Goal: Information Seeking & Learning: Learn about a topic

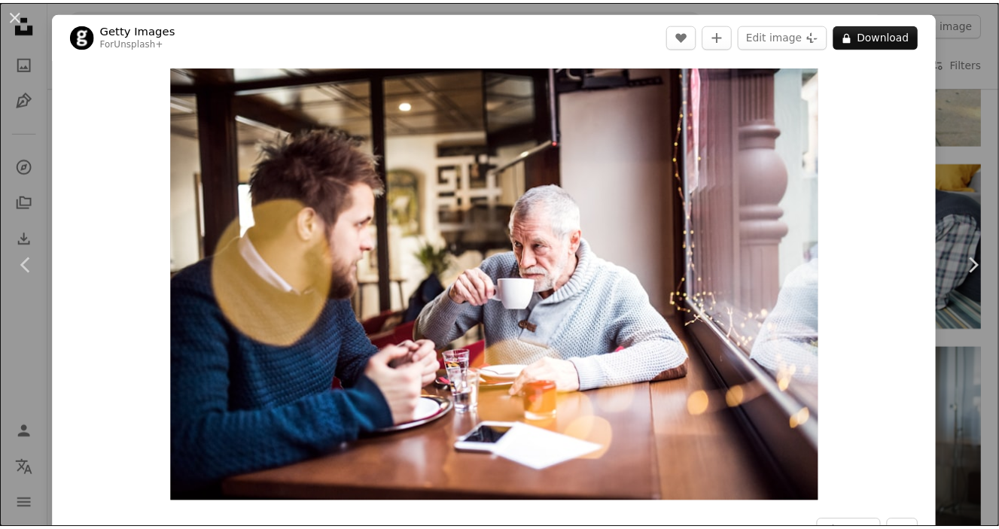
scroll to position [3165, 0]
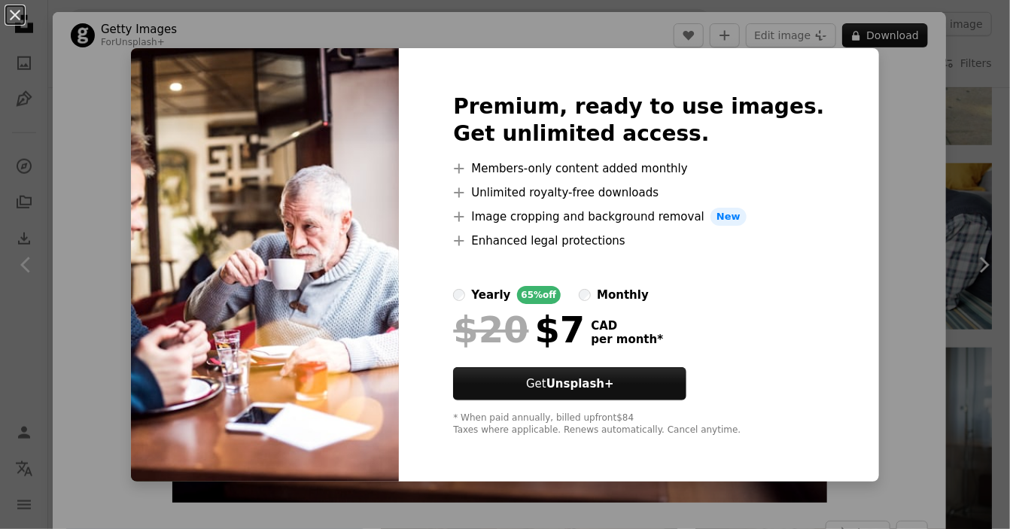
click at [891, 155] on div "An X shape Premium, ready to use images. Get unlimited access. A plus sign Memb…" at bounding box center [505, 264] width 1010 height 529
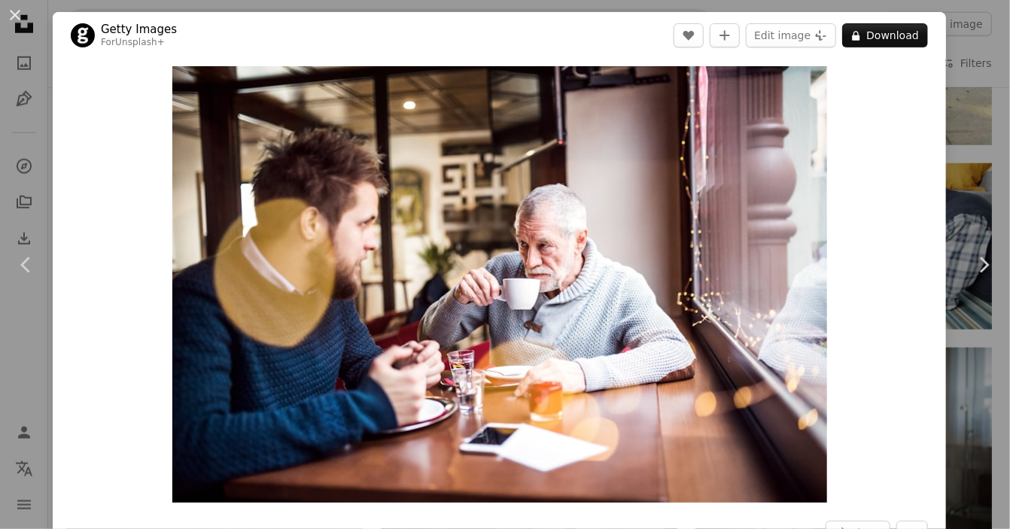
click at [484, 34] on header "Getty Images For Unsplash+ A heart A plus sign Edit image Plus sign for Unsplas…" at bounding box center [500, 35] width 894 height 47
click at [33, 139] on div "An X shape Chevron left Chevron right Getty Images For Unsplash+ A heart A plus…" at bounding box center [505, 264] width 1010 height 529
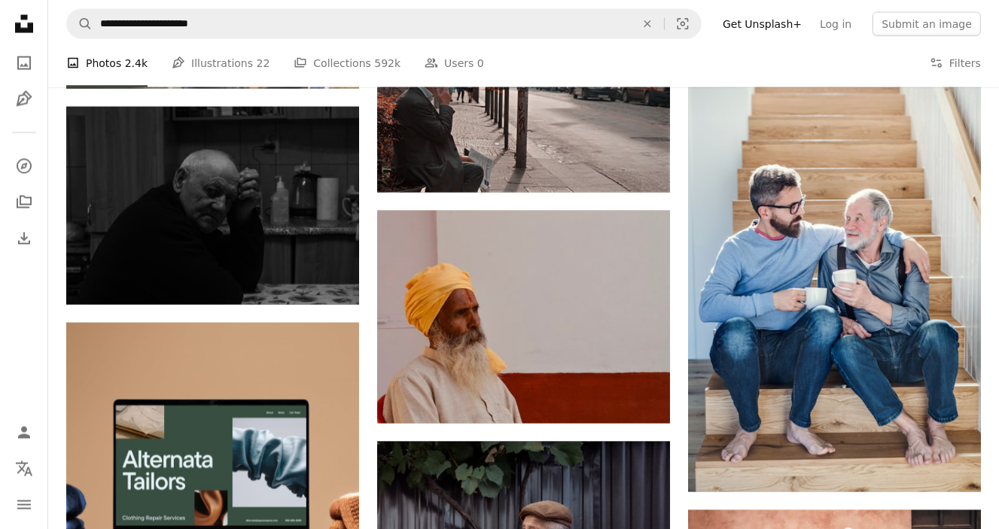
scroll to position [2186, 0]
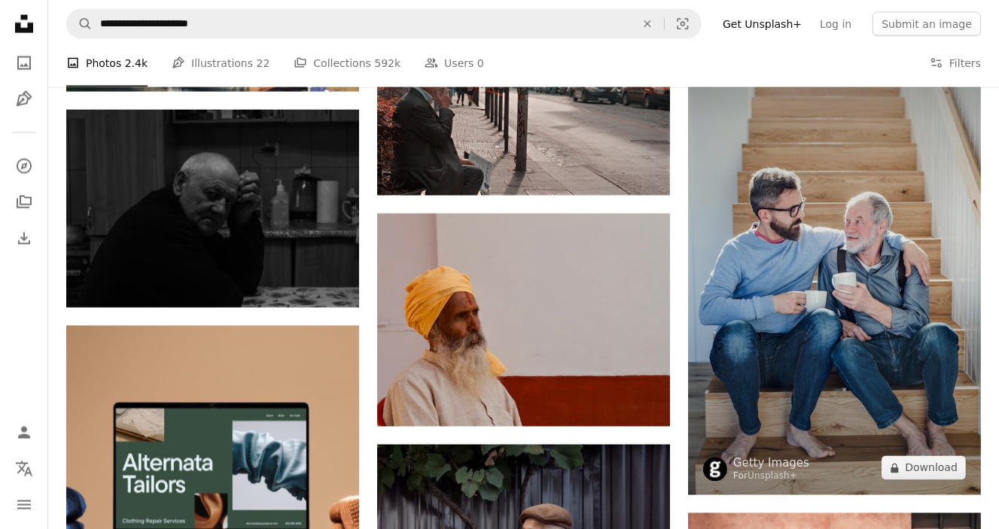
click at [831, 251] on img at bounding box center [834, 260] width 293 height 469
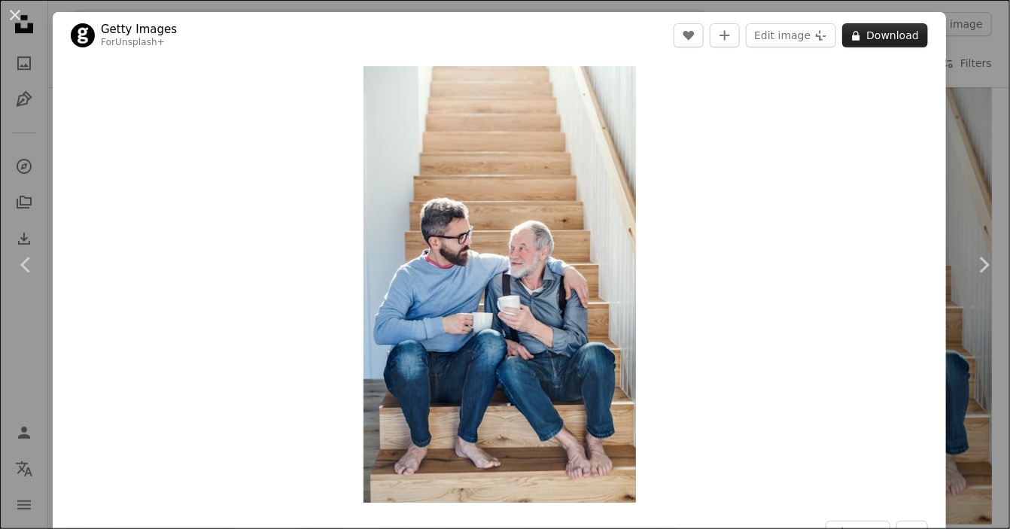
click at [870, 32] on button "A lock Download" at bounding box center [885, 35] width 86 height 24
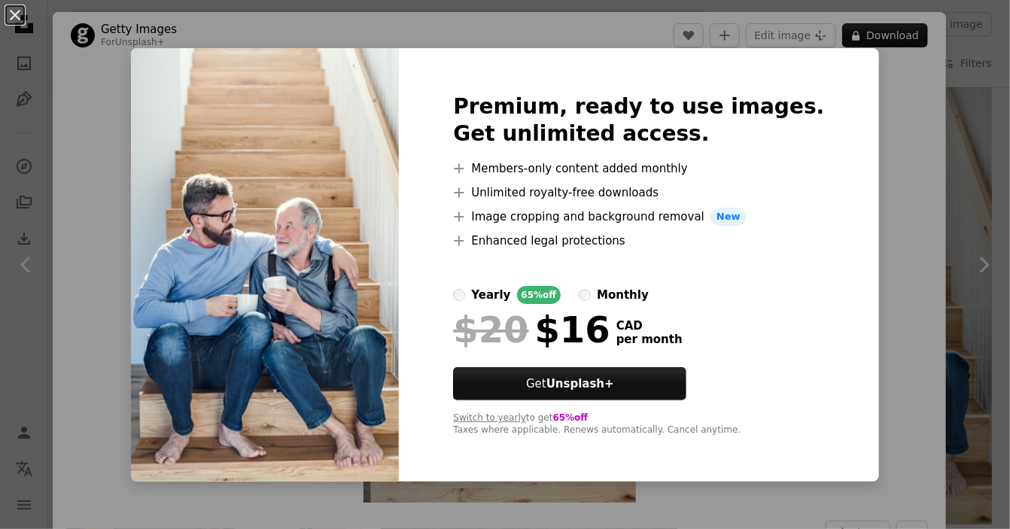
click at [879, 88] on div "An X shape Premium, ready to use images. Get unlimited access. A plus sign Memb…" at bounding box center [505, 264] width 1010 height 529
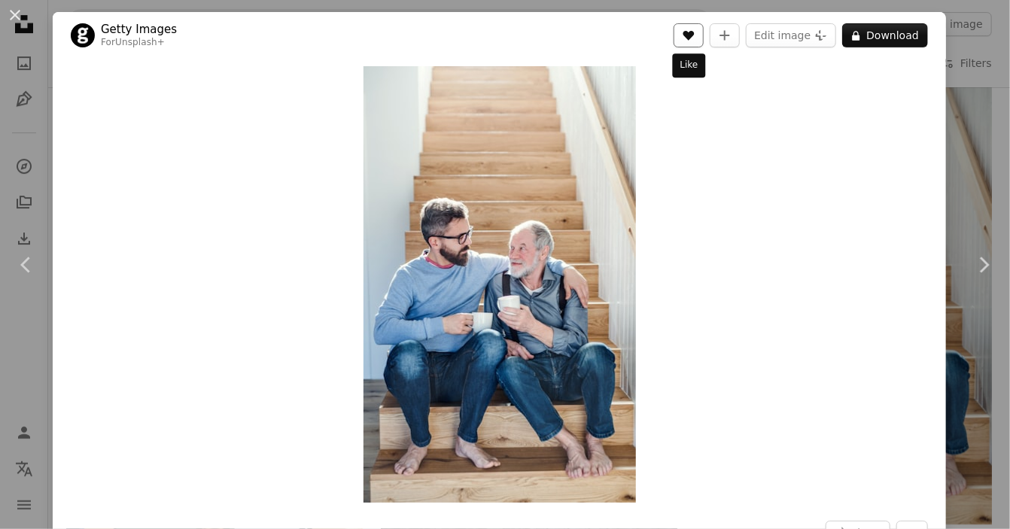
click at [689, 41] on button "A heart" at bounding box center [689, 35] width 30 height 24
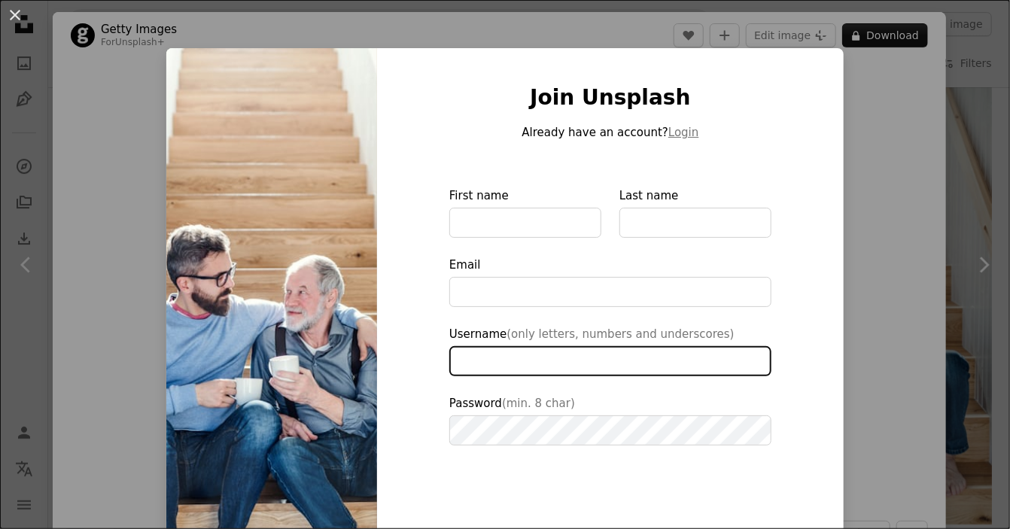
type input "**********"
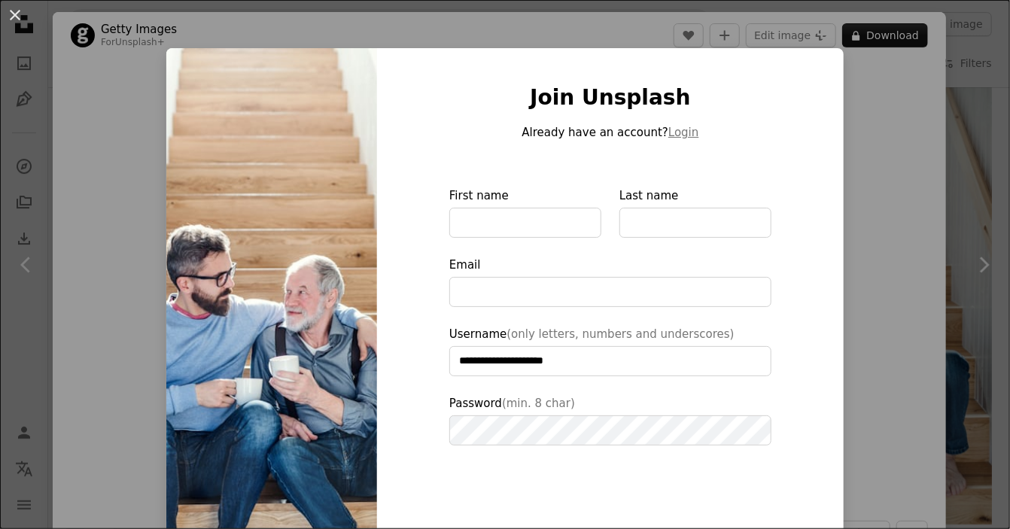
type input "**********"
click at [15, 12] on button "An X shape" at bounding box center [15, 15] width 18 height 18
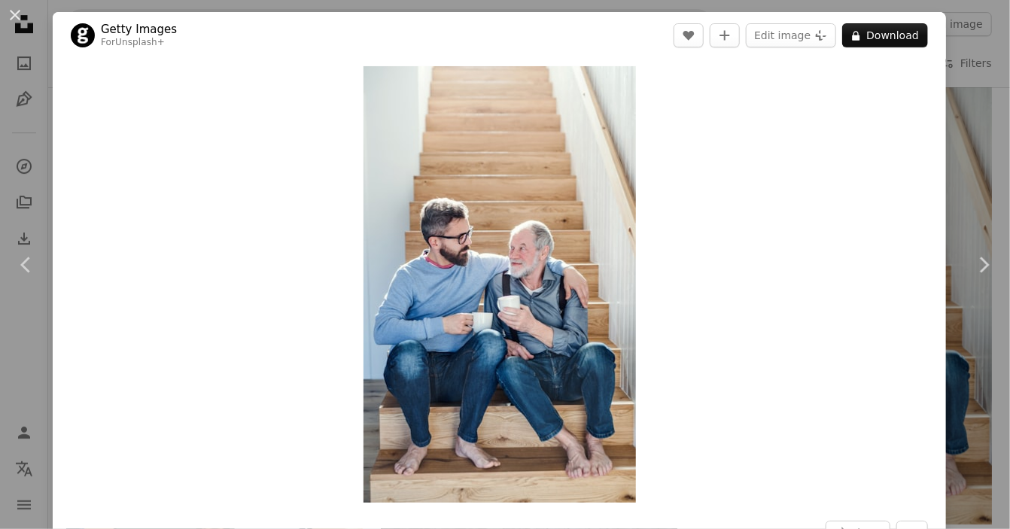
click at [971, 160] on div "An X shape Chevron left Chevron right Getty Images For Unsplash+ A heart A plus…" at bounding box center [505, 264] width 1010 height 529
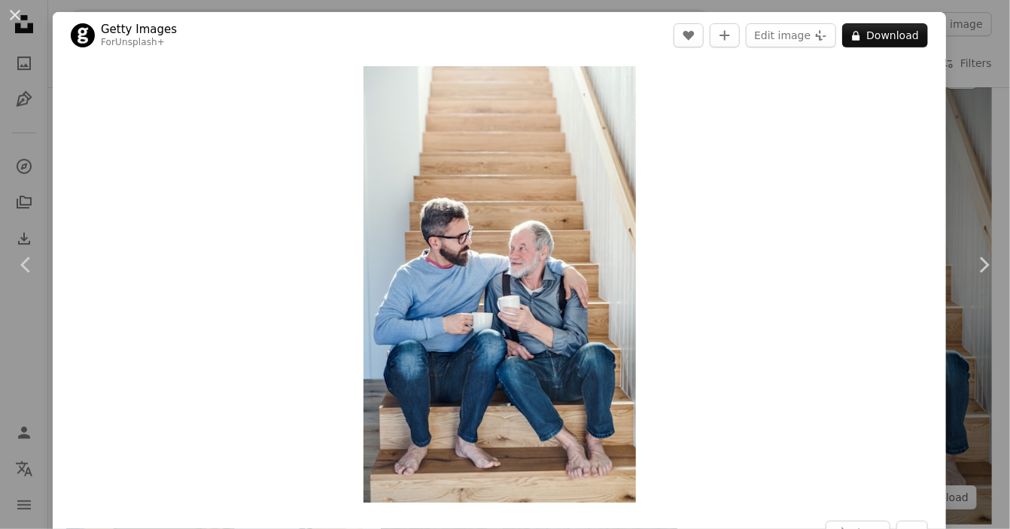
click at [971, 160] on img at bounding box center [844, 287] width 297 height 475
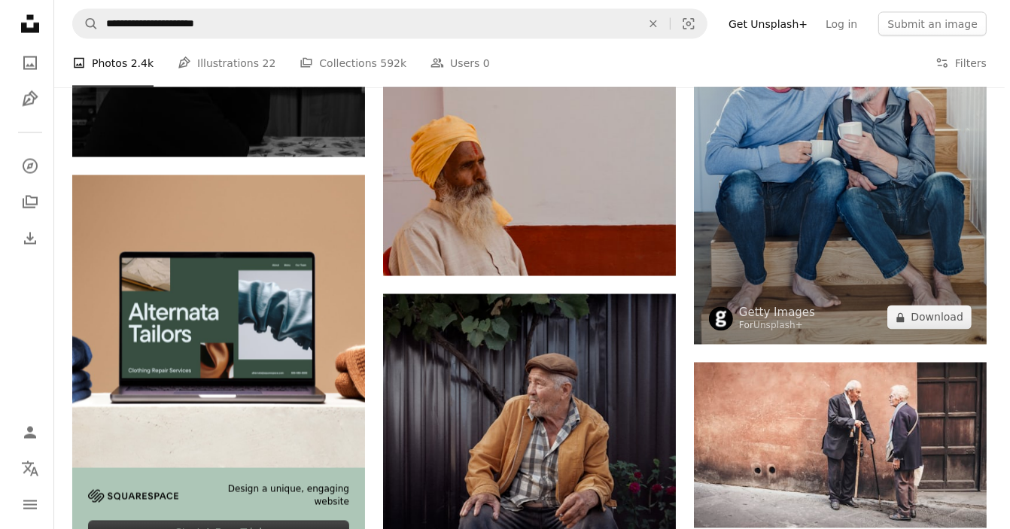
scroll to position [2111, 0]
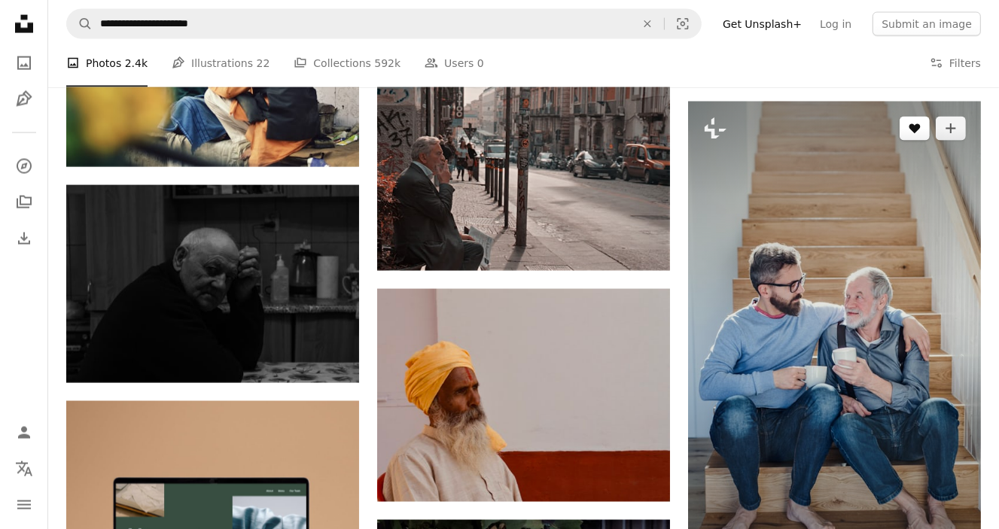
click at [921, 138] on button "A heart" at bounding box center [915, 129] width 30 height 24
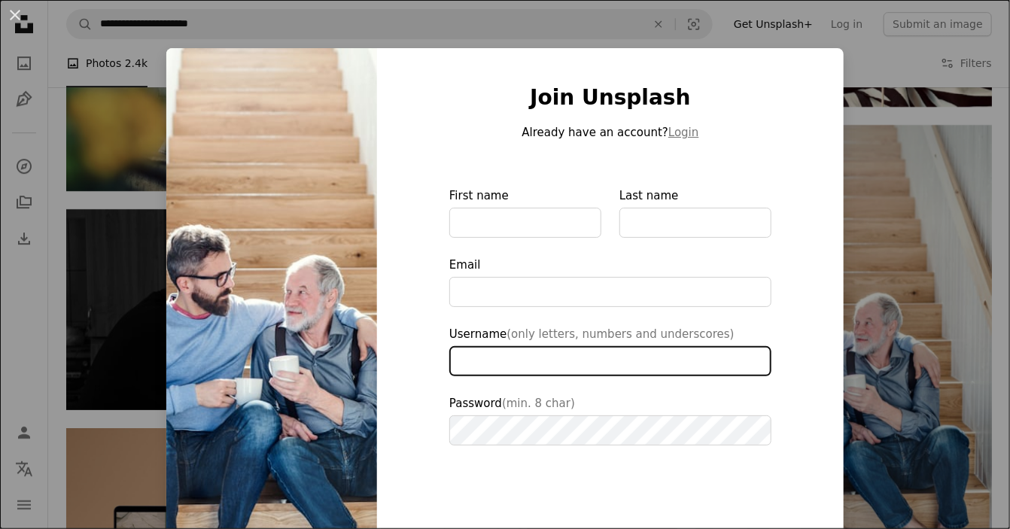
type input "**********"
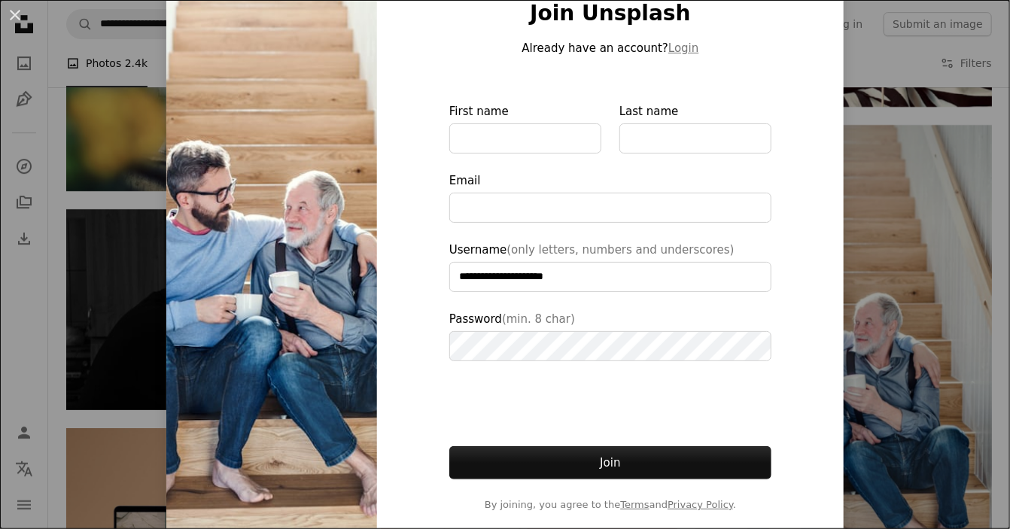
scroll to position [103, 0]
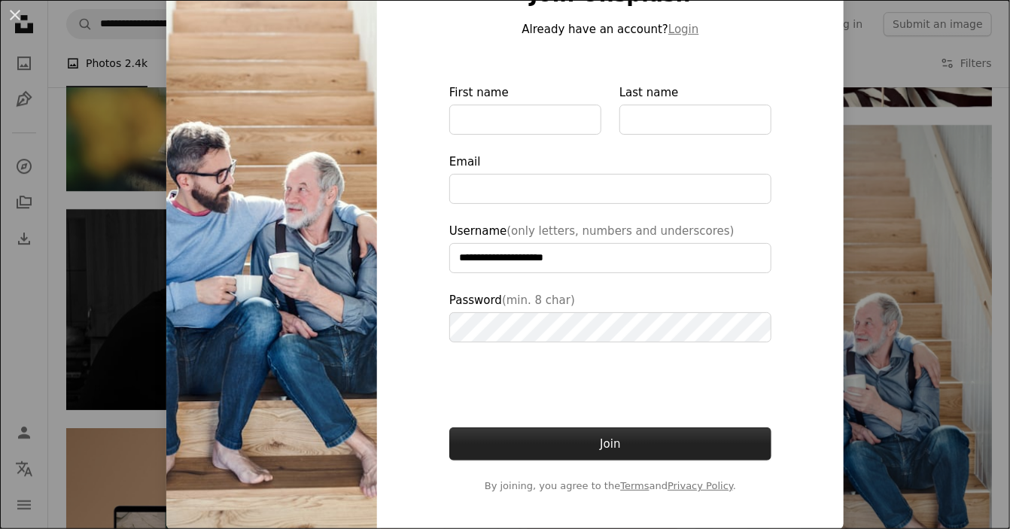
type input "**********"
click at [538, 440] on button "Join" at bounding box center [610, 444] width 322 height 33
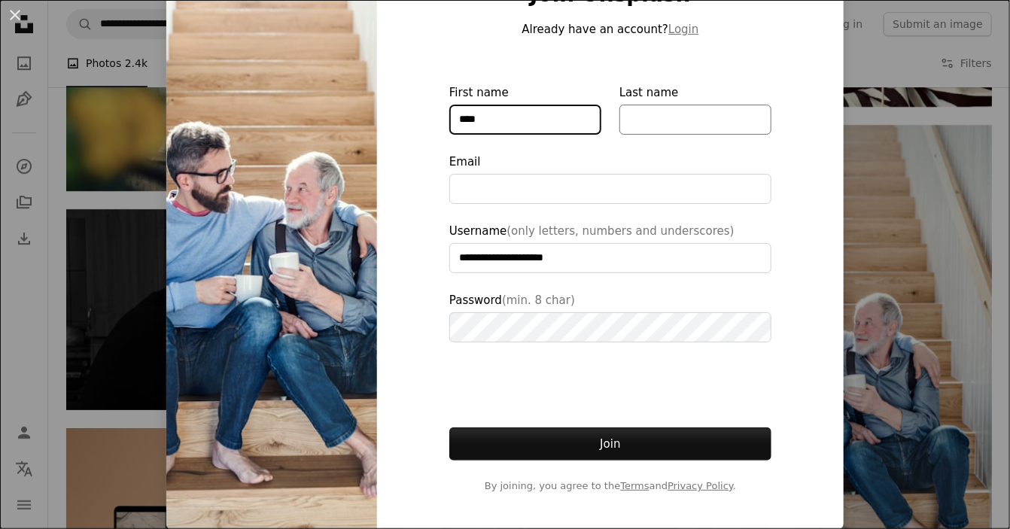
type input "***"
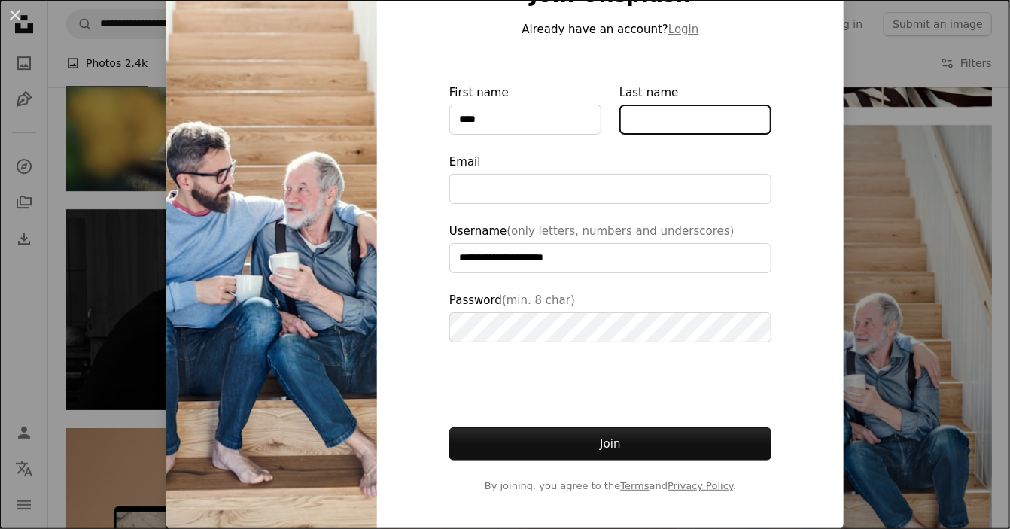
click at [635, 110] on input "Last name" at bounding box center [696, 120] width 152 height 30
type input "******"
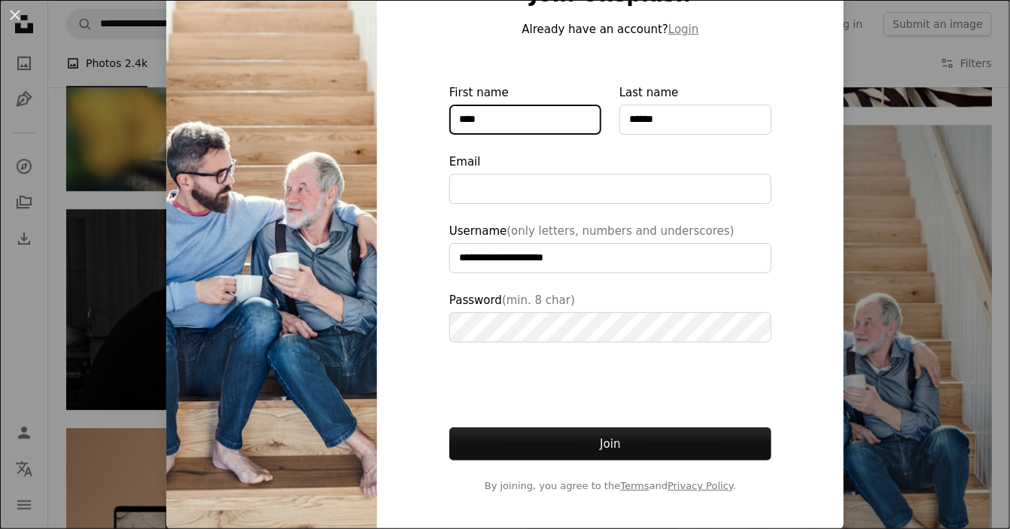
click at [479, 123] on input "***" at bounding box center [525, 120] width 152 height 30
type input "******"
click at [394, 271] on div "**********" at bounding box center [610, 237] width 467 height 585
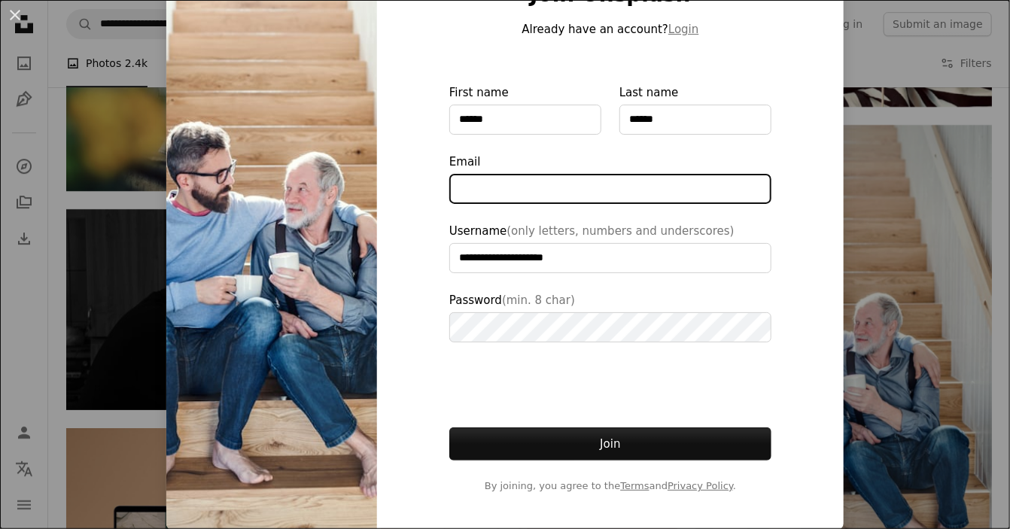
click at [465, 190] on input "Email" at bounding box center [610, 189] width 322 height 30
type input "**********"
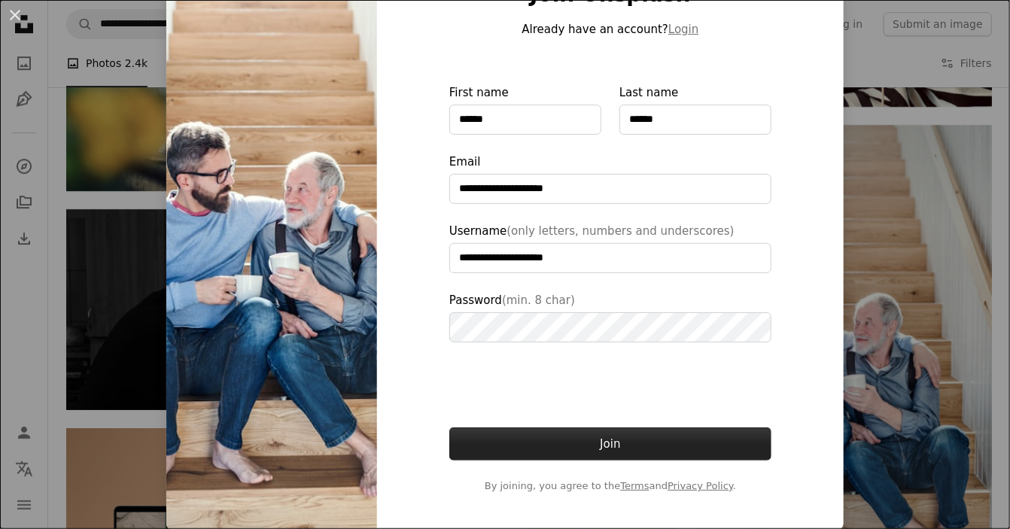
click at [571, 437] on button "Join" at bounding box center [610, 444] width 322 height 33
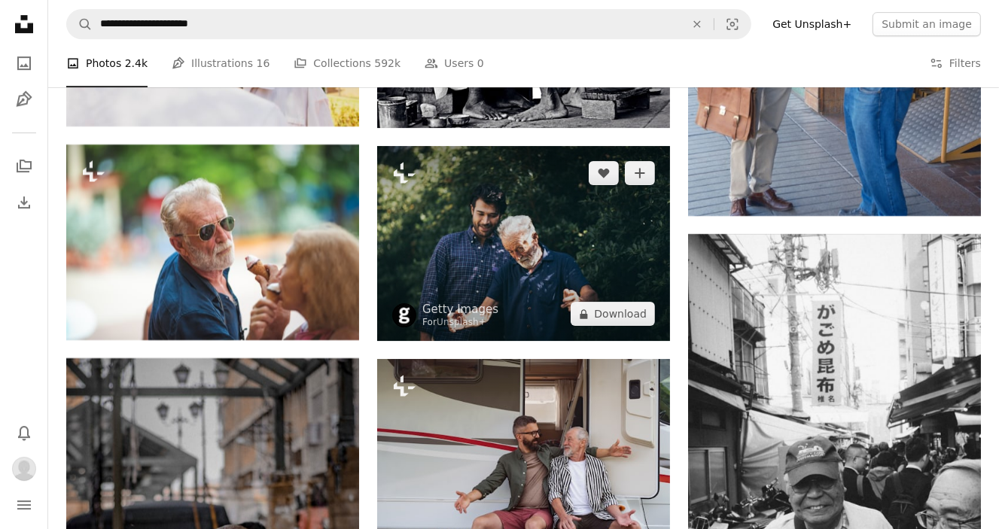
scroll to position [4366, 0]
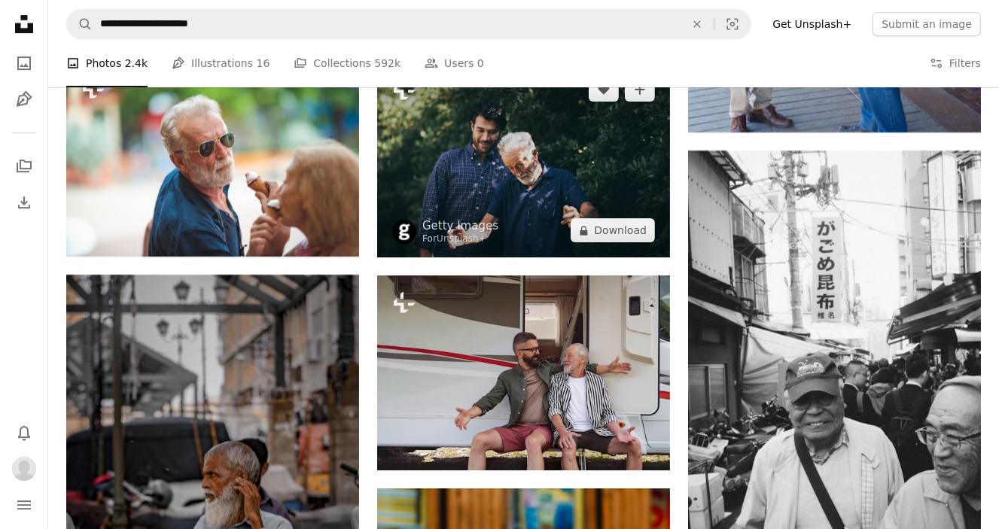
click at [587, 172] on img at bounding box center [523, 160] width 293 height 196
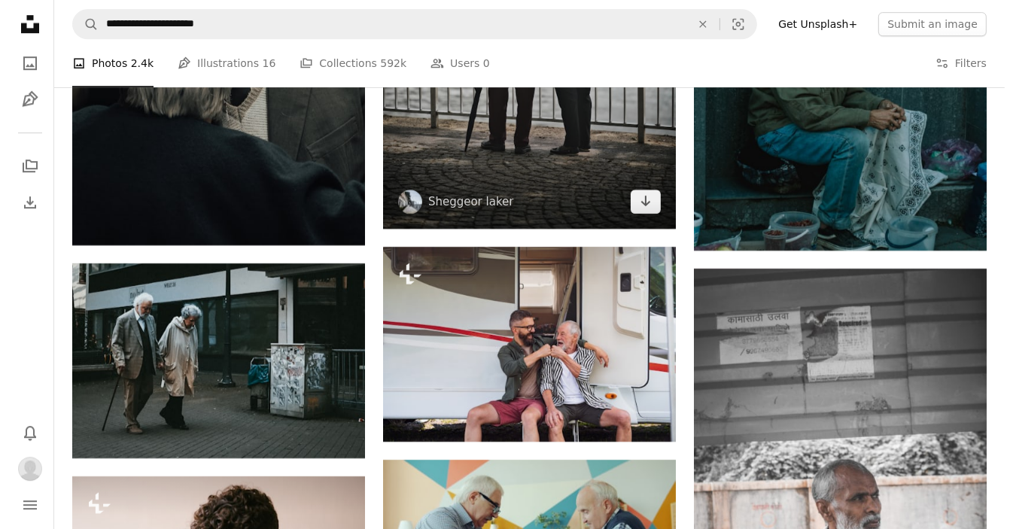
scroll to position [9410, 0]
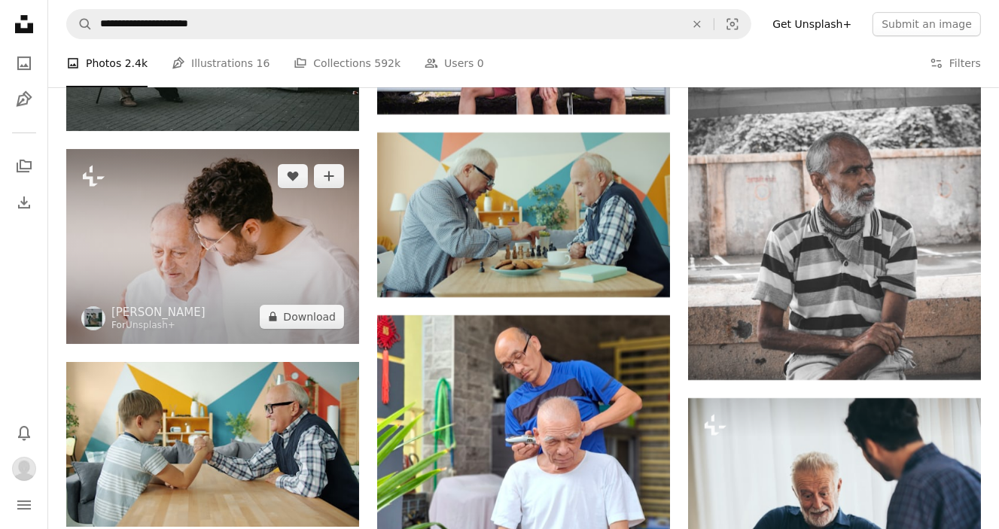
click at [239, 242] on img at bounding box center [212, 246] width 293 height 195
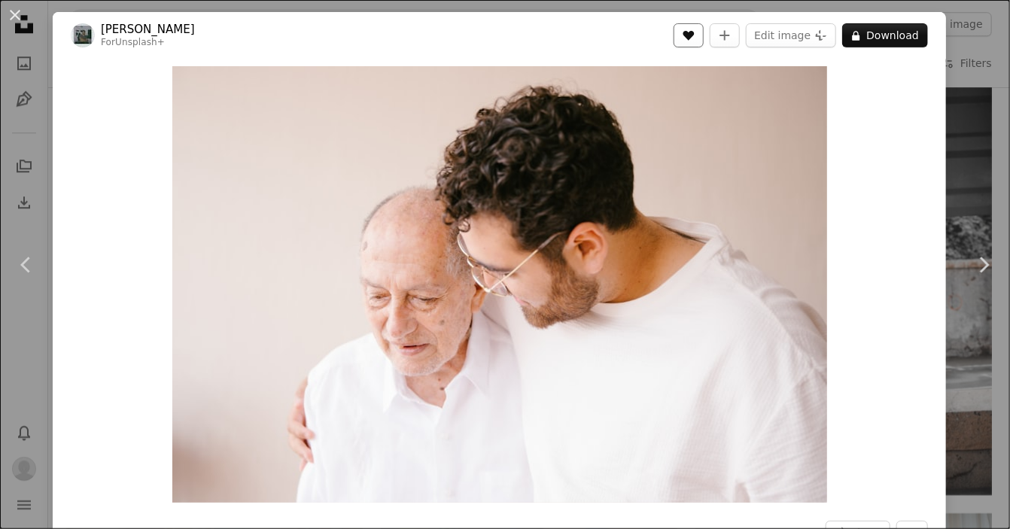
click at [690, 35] on icon "Like" at bounding box center [689, 36] width 11 height 10
click at [875, 32] on button "A lock Download" at bounding box center [885, 35] width 86 height 24
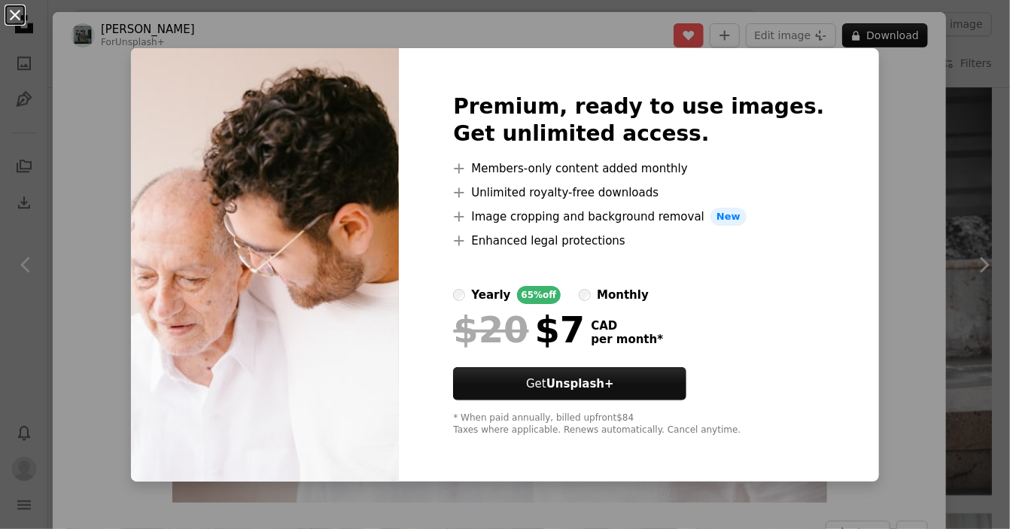
click at [17, 16] on button "An X shape" at bounding box center [15, 15] width 18 height 18
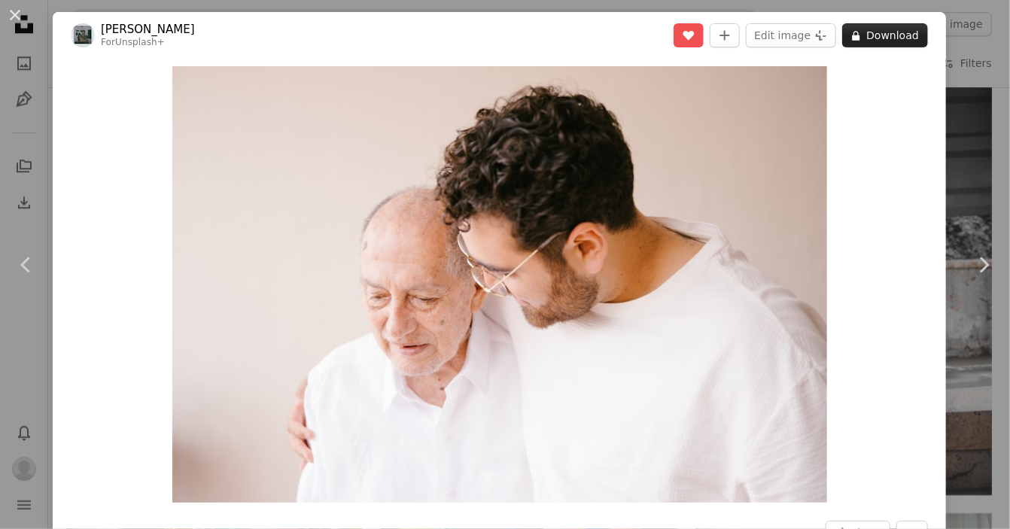
click at [885, 30] on button "A lock Download" at bounding box center [885, 35] width 86 height 24
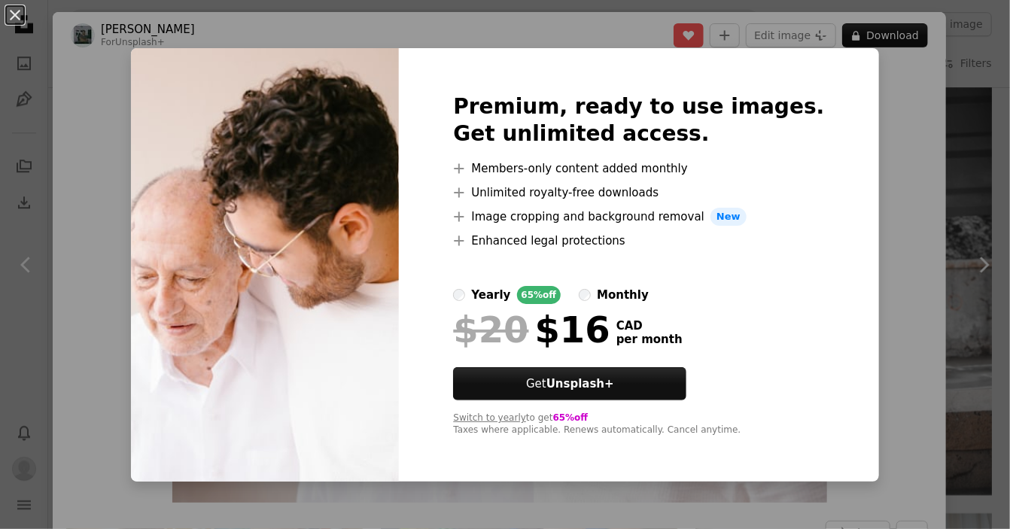
click at [753, 123] on h2 "Premium, ready to use images. Get unlimited access." at bounding box center [638, 120] width 371 height 54
click at [492, 94] on h2 "Premium, ready to use images. Get unlimited access." at bounding box center [638, 120] width 371 height 54
click at [860, 147] on div "An X shape Premium, ready to use images. Get unlimited access. A plus sign Memb…" at bounding box center [505, 264] width 1010 height 529
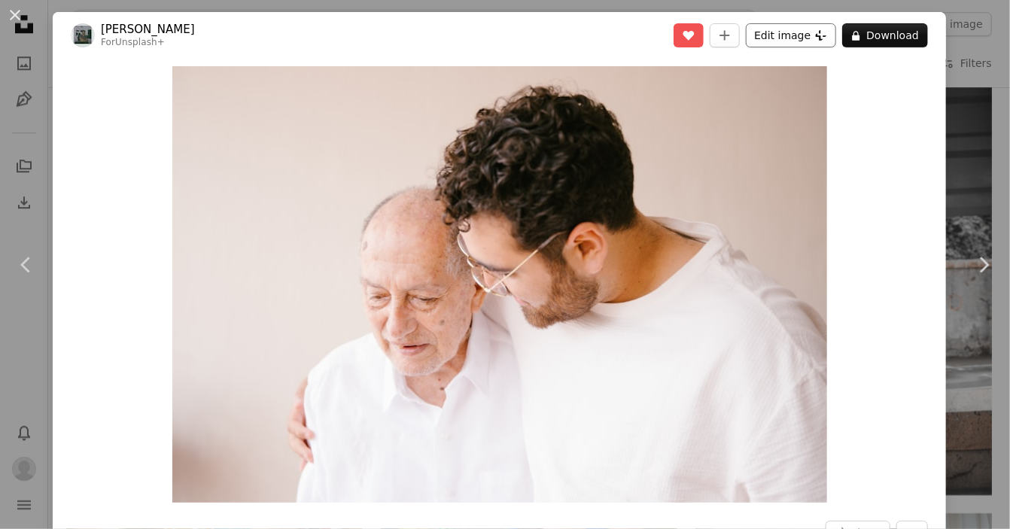
click at [772, 35] on button "Edit image Plus sign for Unsplash+" at bounding box center [791, 35] width 90 height 24
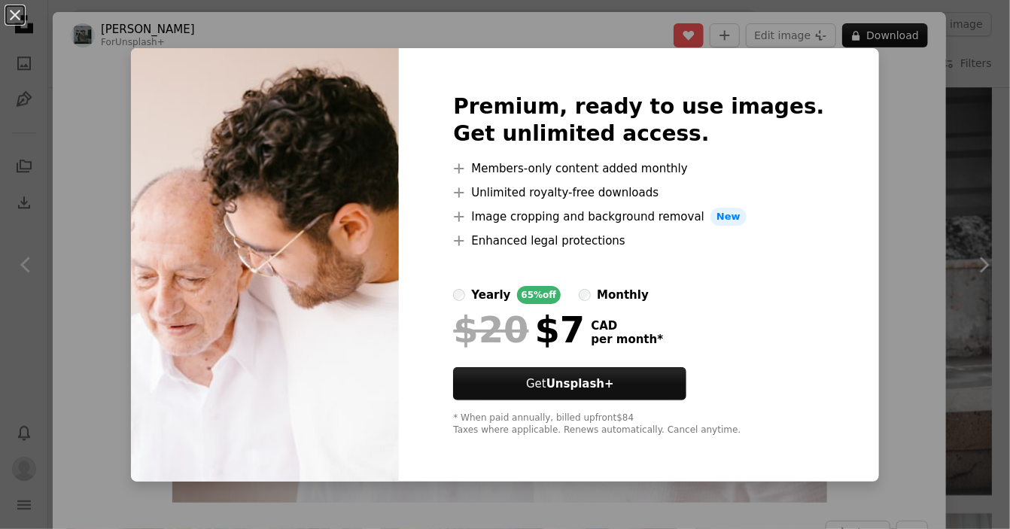
click at [883, 105] on div "An X shape Premium, ready to use images. Get unlimited access. A plus sign Memb…" at bounding box center [505, 264] width 1010 height 529
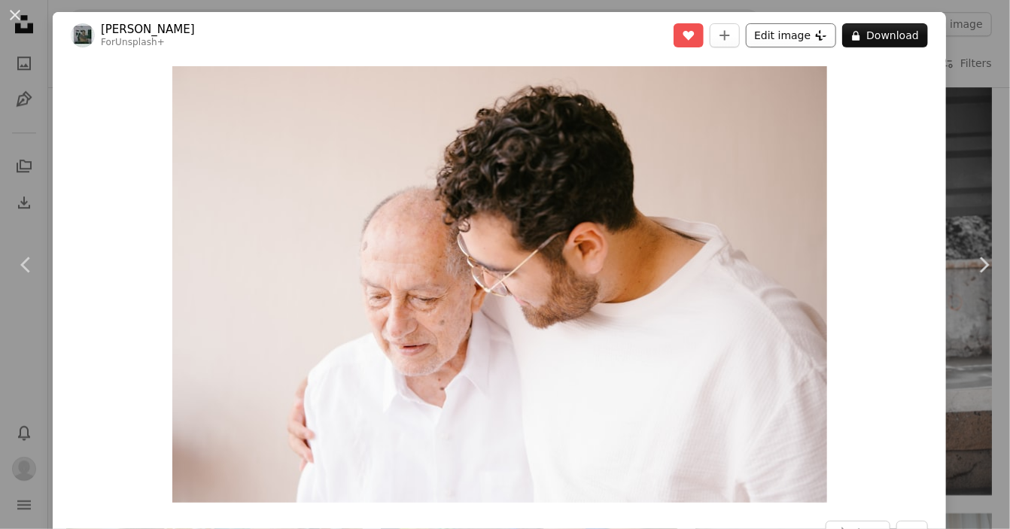
click at [781, 32] on button "Edit image Plus sign for Unsplash+" at bounding box center [791, 35] width 90 height 24
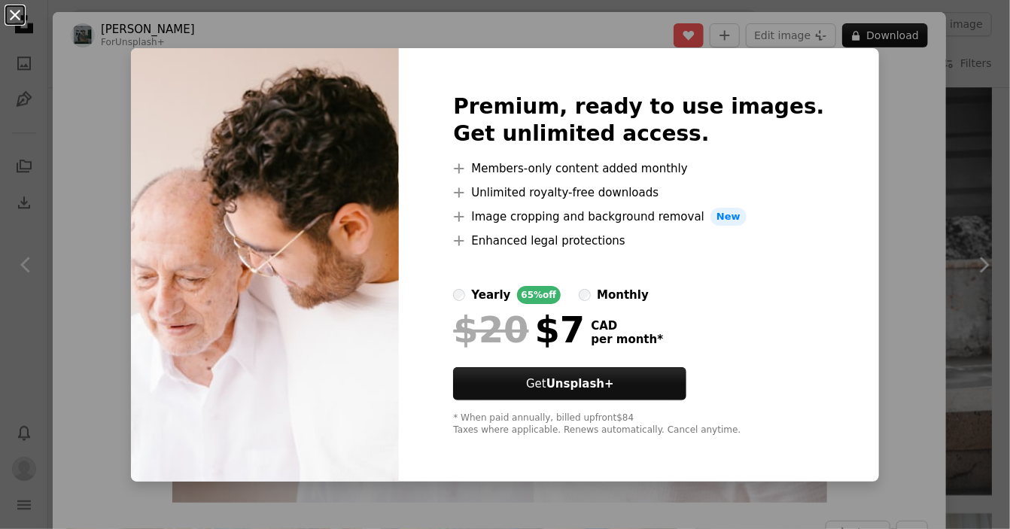
click at [15, 14] on button "An X shape" at bounding box center [15, 15] width 18 height 18
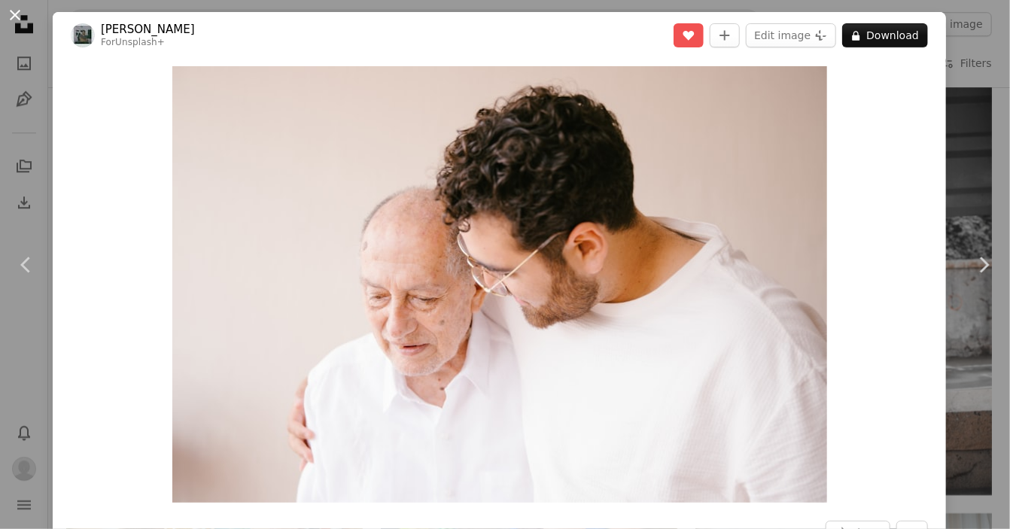
click at [11, 16] on button "An X shape" at bounding box center [15, 15] width 18 height 18
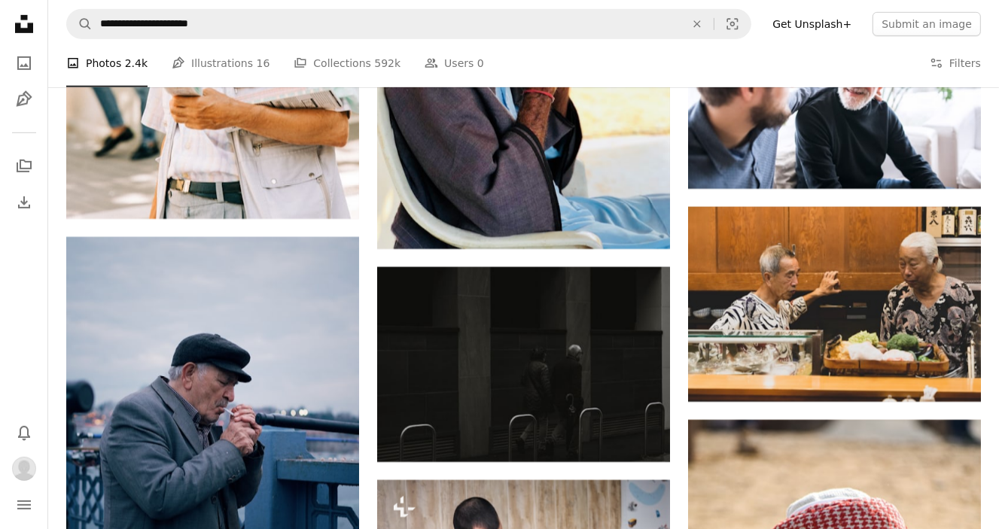
scroll to position [25596, 0]
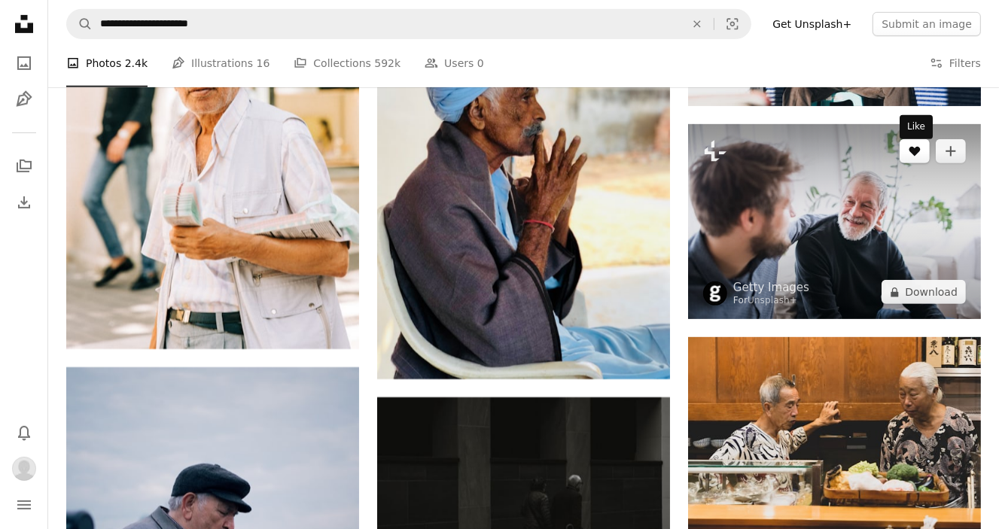
click at [915, 151] on icon "A heart" at bounding box center [915, 151] width 12 height 12
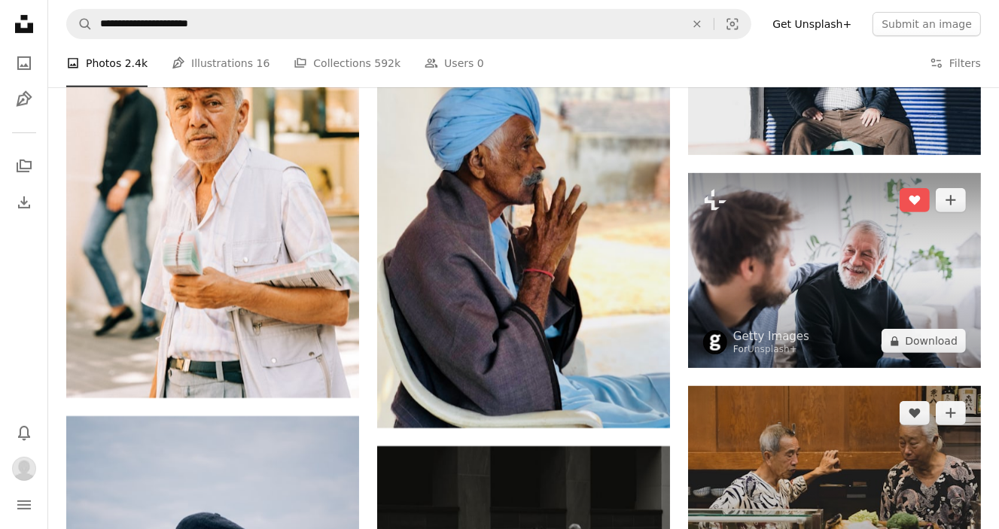
scroll to position [25521, 0]
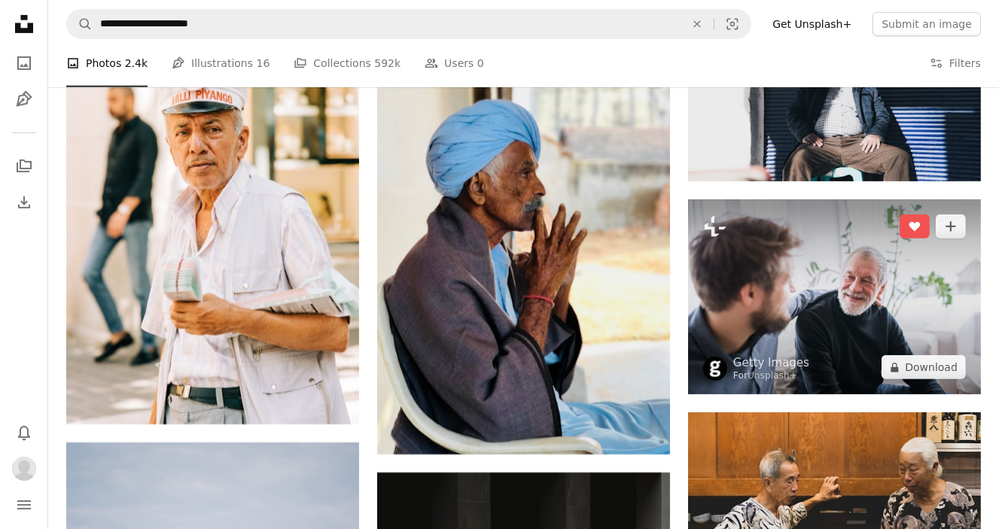
click at [831, 307] on img at bounding box center [834, 297] width 293 height 195
click at [812, 290] on img at bounding box center [834, 297] width 293 height 195
click at [849, 288] on img at bounding box center [834, 297] width 293 height 195
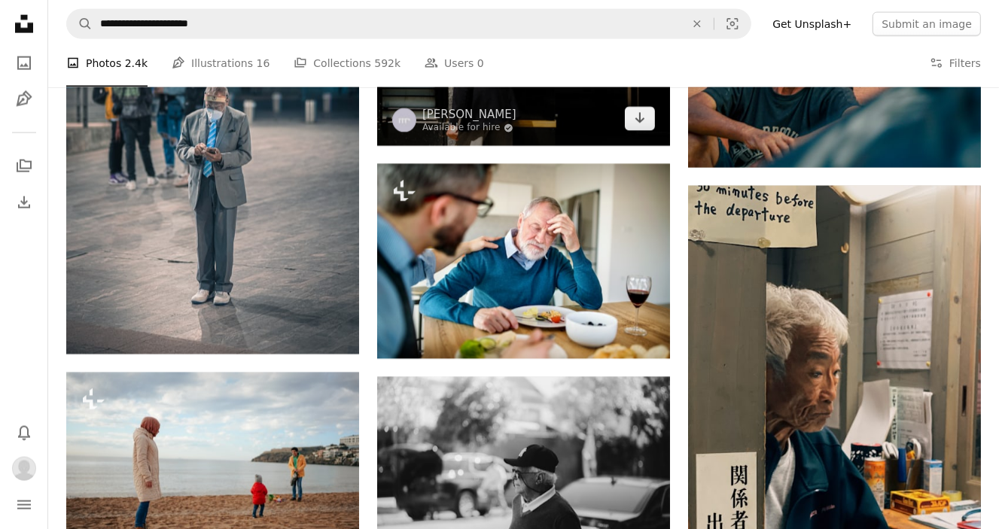
scroll to position [26952, 0]
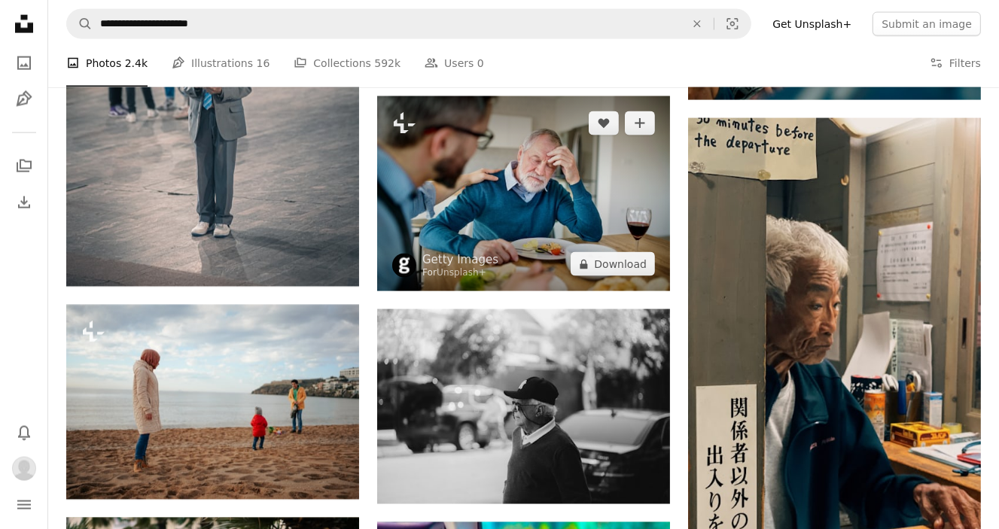
click at [532, 219] on img at bounding box center [523, 193] width 293 height 195
click at [603, 129] on icon "A heart" at bounding box center [604, 123] width 12 height 12
click at [607, 123] on button "A heart" at bounding box center [604, 123] width 30 height 24
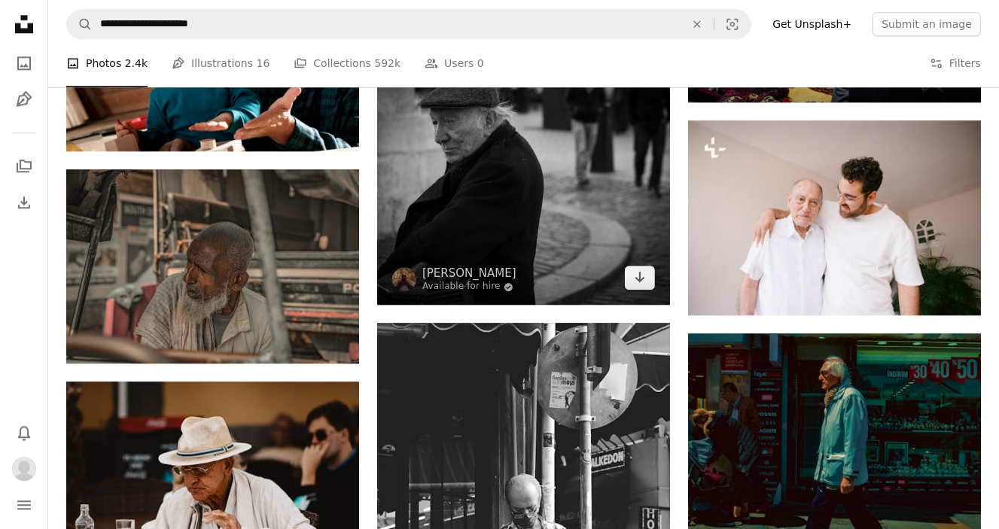
scroll to position [28608, 0]
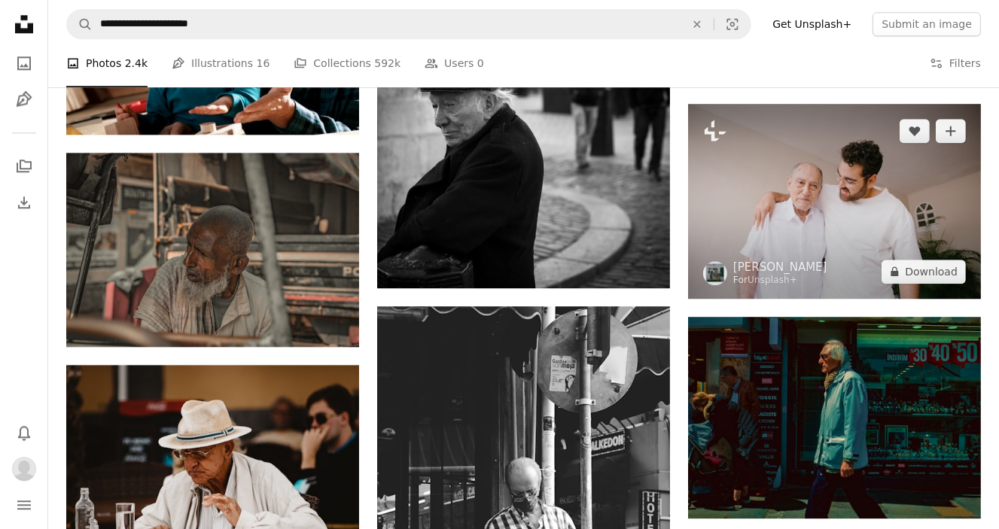
click at [820, 225] on img at bounding box center [834, 201] width 293 height 195
click at [917, 137] on icon "A heart" at bounding box center [915, 131] width 12 height 12
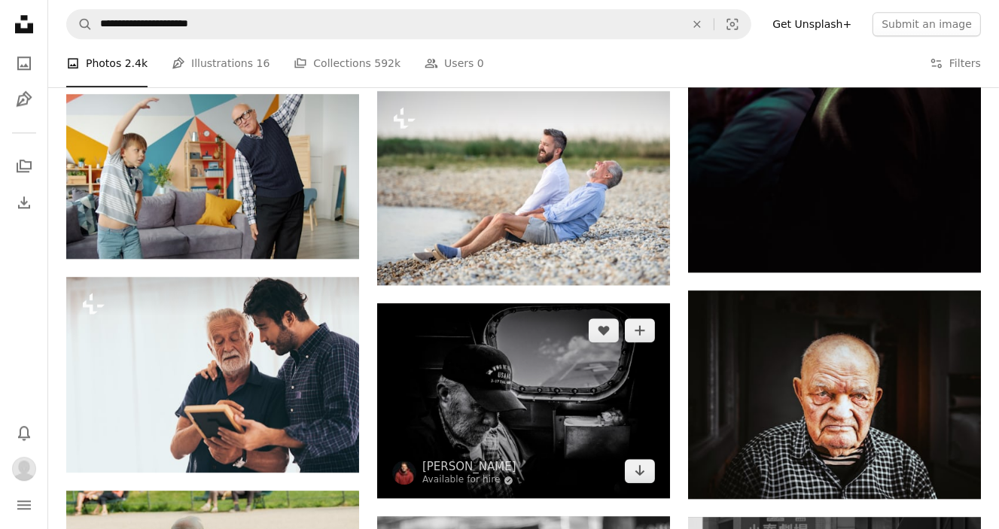
scroll to position [33802, 0]
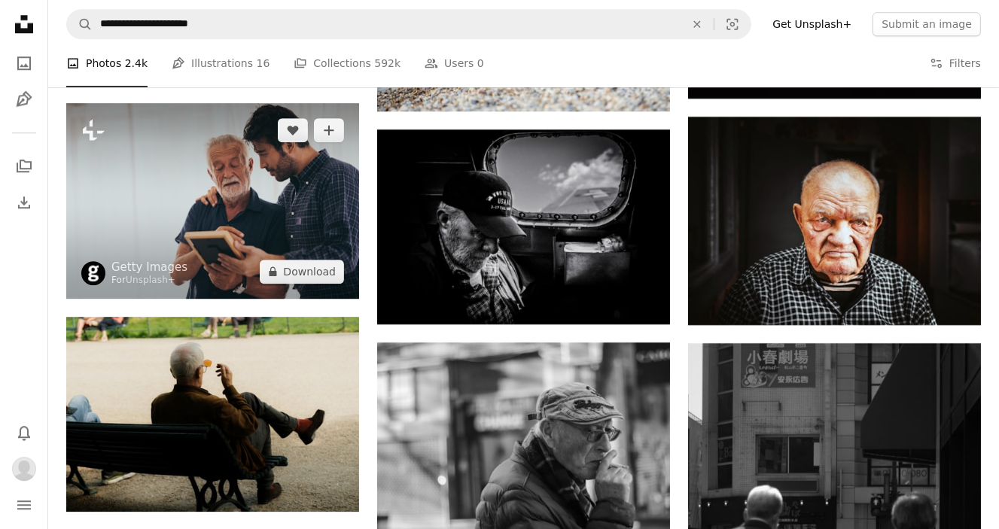
click at [247, 206] on img at bounding box center [212, 201] width 293 height 196
click at [294, 136] on icon "Like" at bounding box center [293, 131] width 11 height 10
click at [290, 131] on icon "A heart" at bounding box center [293, 130] width 12 height 12
click at [291, 132] on icon "A heart" at bounding box center [293, 130] width 12 height 12
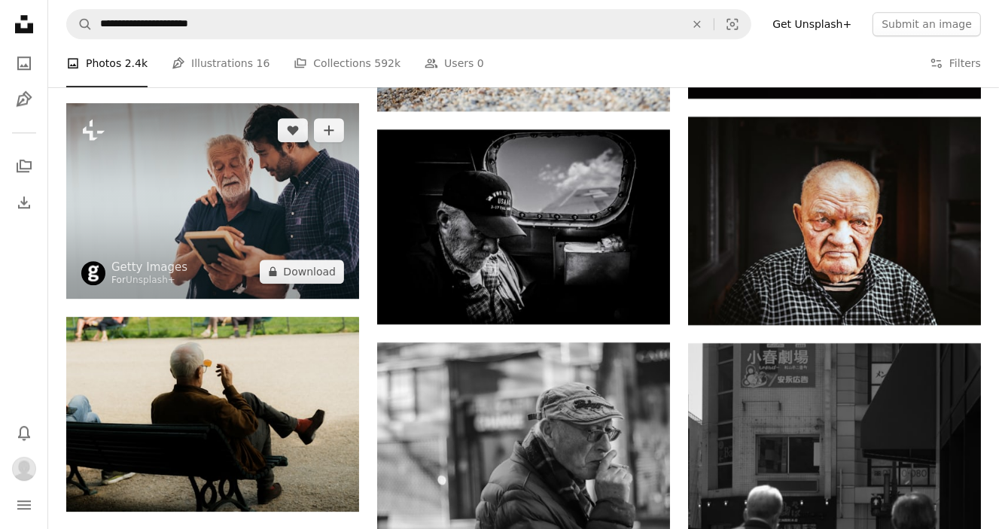
click at [214, 203] on img at bounding box center [212, 201] width 293 height 196
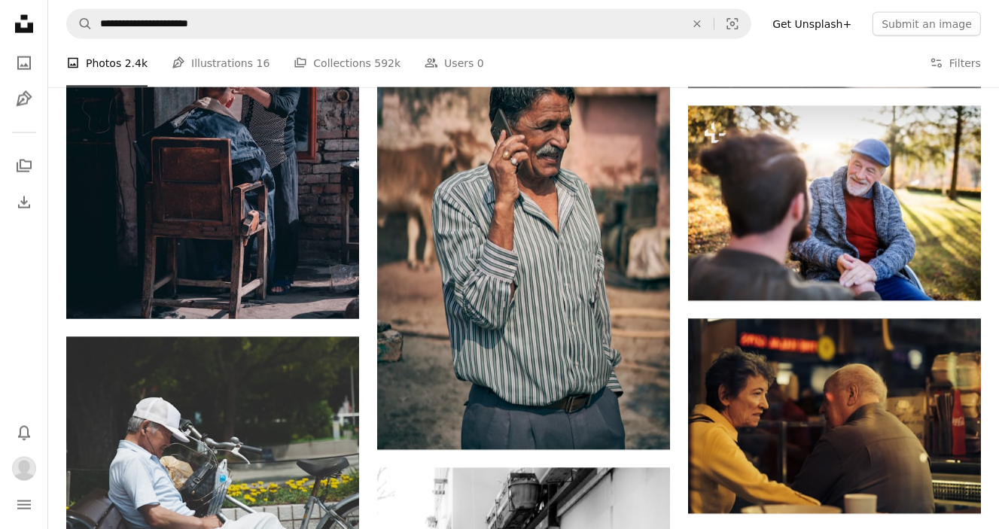
scroll to position [36964, 0]
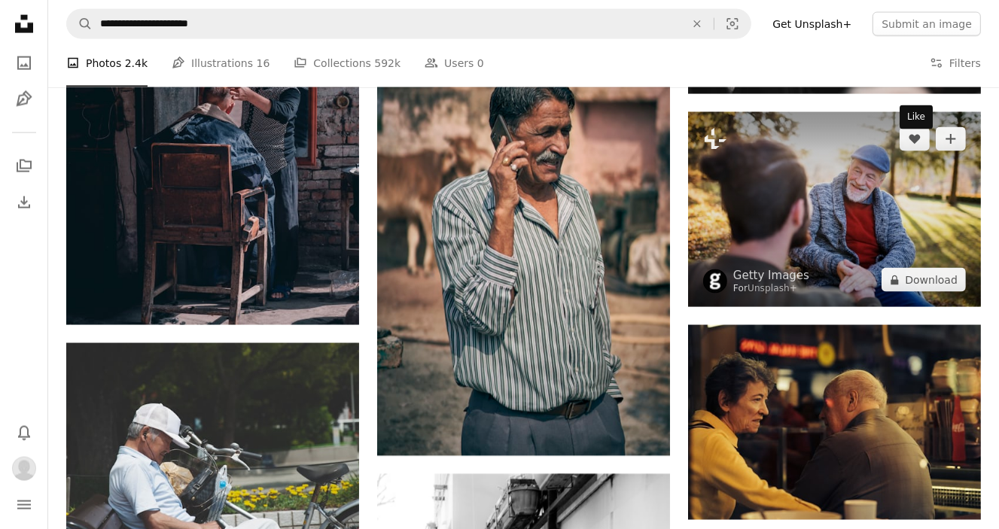
drag, startPoint x: 920, startPoint y: 149, endPoint x: 778, endPoint y: 220, distance: 158.2
click at [920, 145] on icon "A heart" at bounding box center [915, 139] width 12 height 12
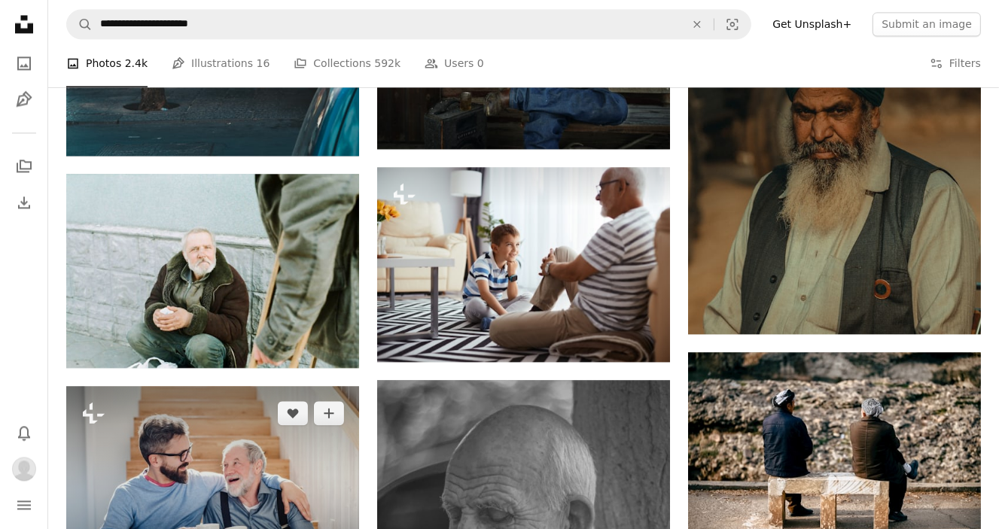
scroll to position [38094, 0]
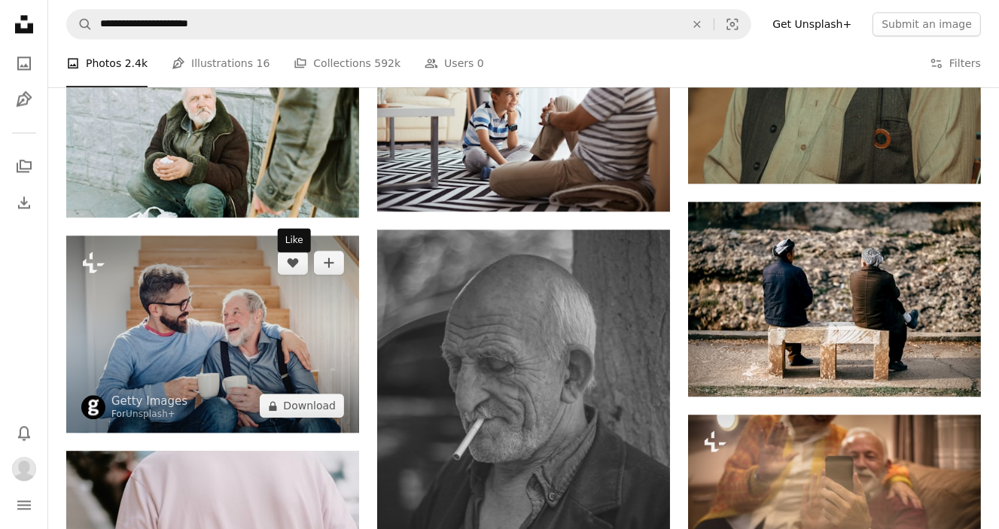
drag, startPoint x: 289, startPoint y: 273, endPoint x: 325, endPoint y: 343, distance: 79.5
click at [289, 269] on icon "A heart" at bounding box center [293, 263] width 12 height 12
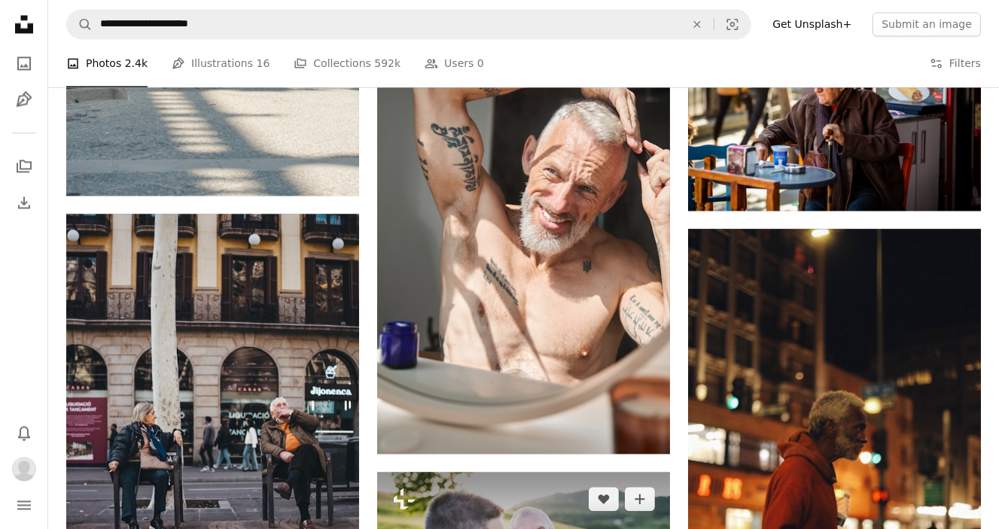
scroll to position [57893, 0]
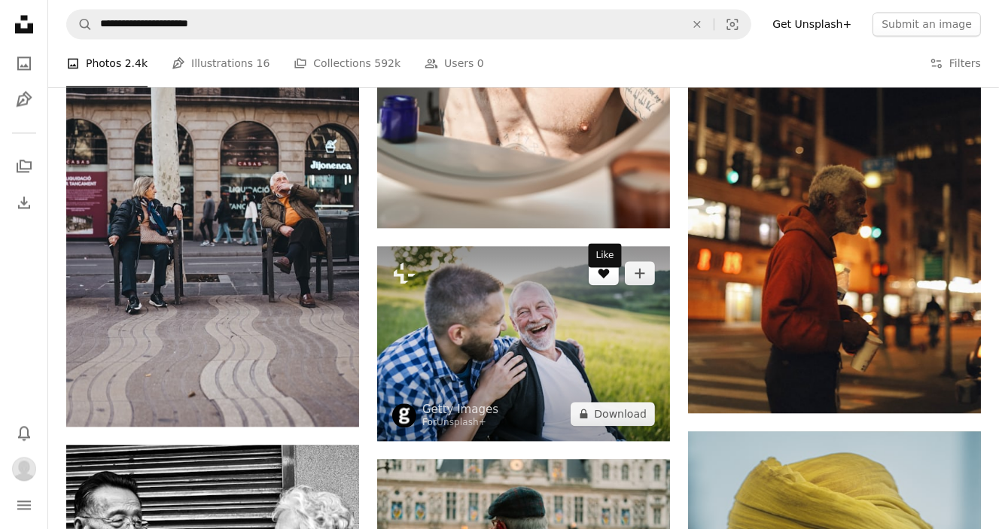
click at [605, 279] on icon "Like" at bounding box center [604, 274] width 11 height 10
click at [602, 279] on icon "A heart" at bounding box center [604, 273] width 12 height 12
click at [605, 279] on icon "Unlike" at bounding box center [604, 274] width 11 height 10
click at [605, 279] on icon "A heart" at bounding box center [604, 273] width 12 height 12
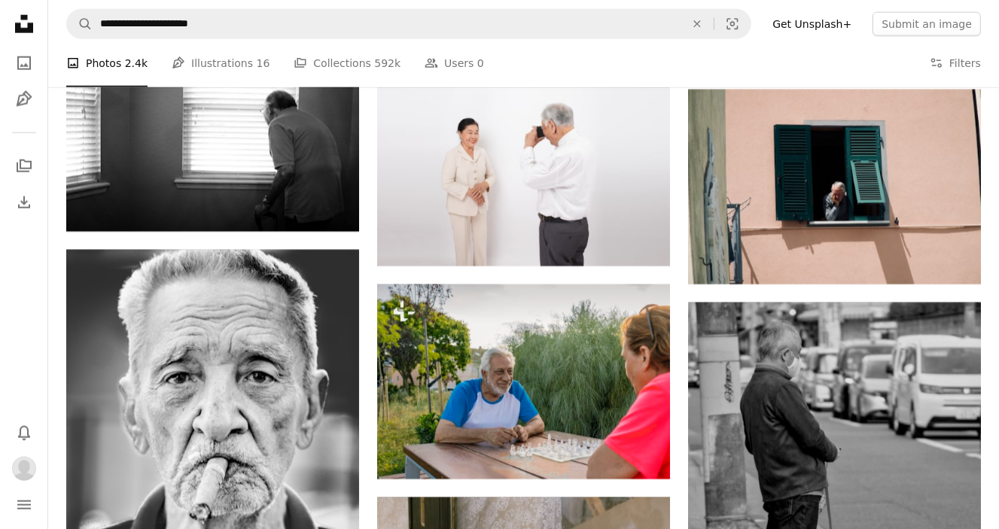
scroll to position [71143, 0]
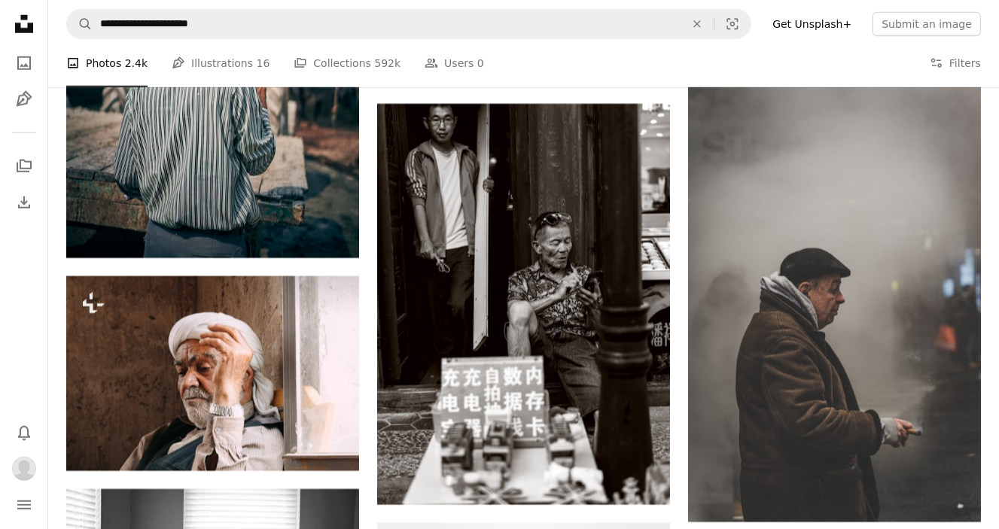
click at [24, 18] on icon at bounding box center [24, 24] width 18 height 18
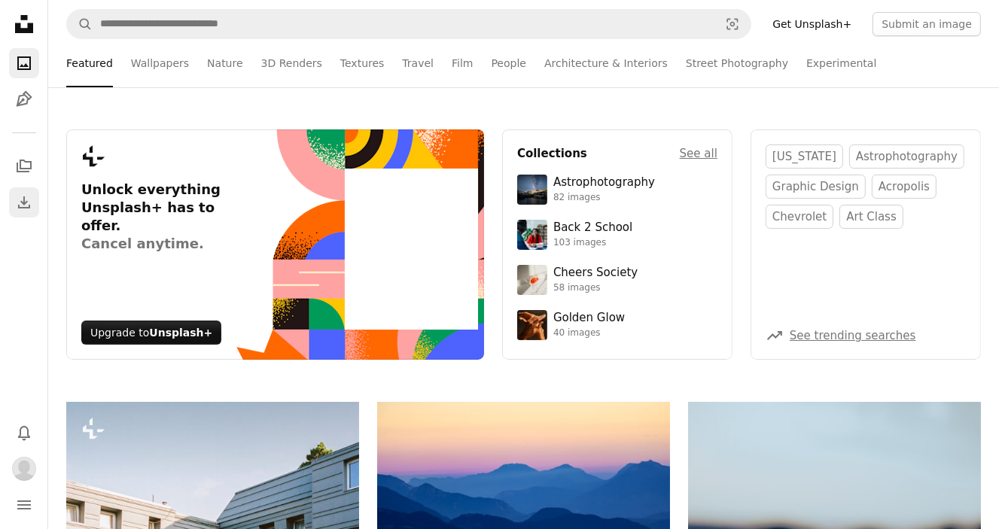
click at [26, 207] on icon "Download History" at bounding box center [24, 202] width 12 height 12
